Goal: Information Seeking & Learning: Find specific page/section

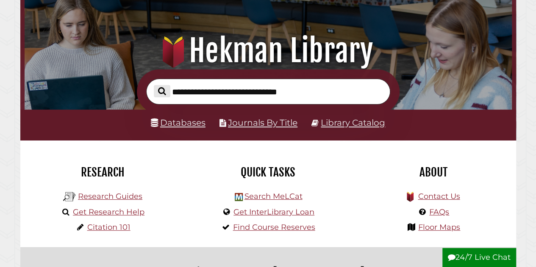
scroll to position [67, 0]
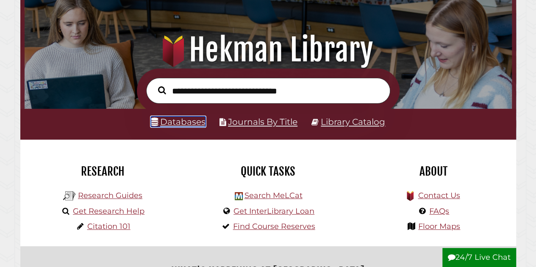
click at [177, 127] on link "Databases" at bounding box center [178, 121] width 55 height 11
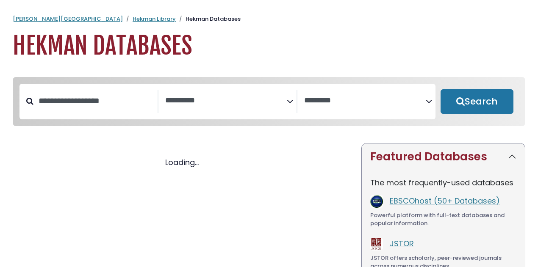
select select "Database Subject Filter"
select select "Database Vendors Filter"
select select "Database Subject Filter"
select select "Database Vendors Filter"
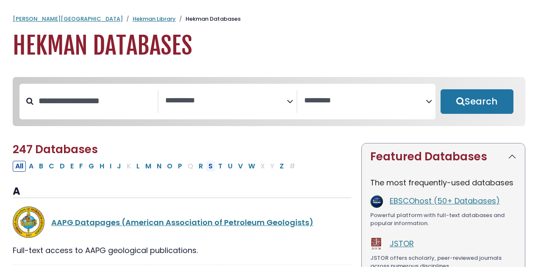
click at [206, 171] on button "S" at bounding box center [210, 166] width 9 height 11
select select "Database Subject Filter"
select select "Database Vendors Filter"
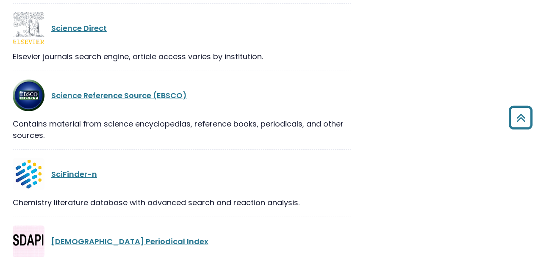
scroll to position [432, 0]
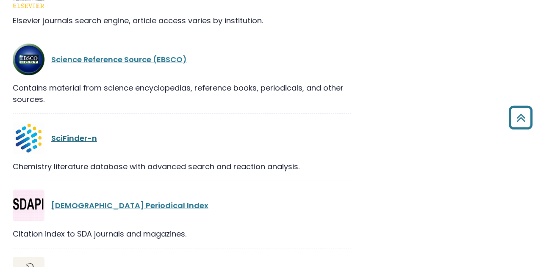
click at [65, 140] on link "SciFinder-n" at bounding box center [74, 138] width 46 height 11
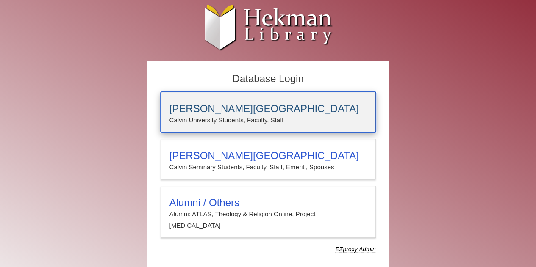
click at [193, 111] on h3 "[PERSON_NAME][GEOGRAPHIC_DATA]" at bounding box center [267, 109] width 197 height 12
